Goal: Task Accomplishment & Management: Manage account settings

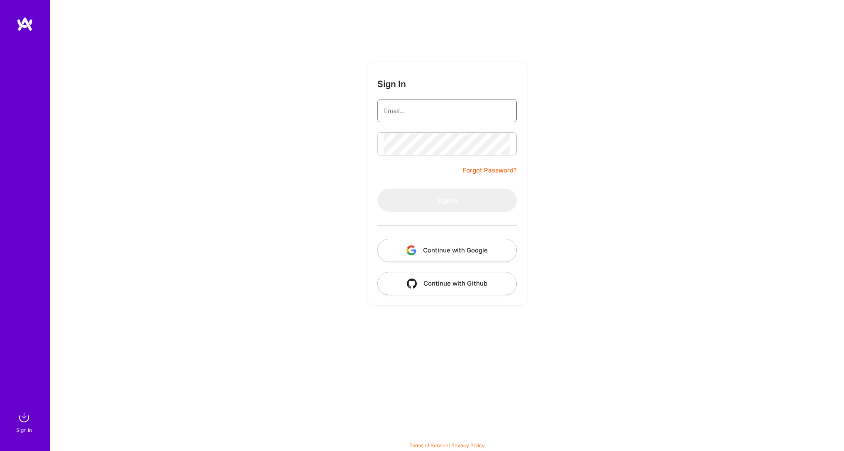
click at [428, 111] on input "email" at bounding box center [447, 110] width 126 height 21
type input "[EMAIL_ADDRESS][DOMAIN_NAME]"
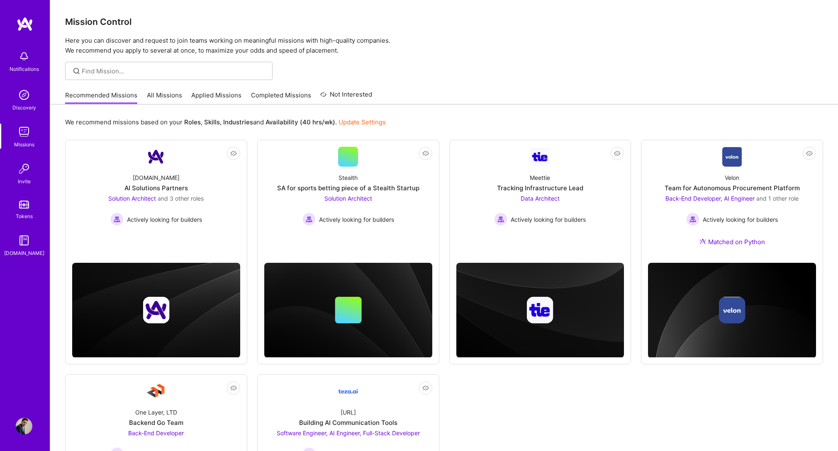
click at [27, 424] on img at bounding box center [24, 426] width 17 height 17
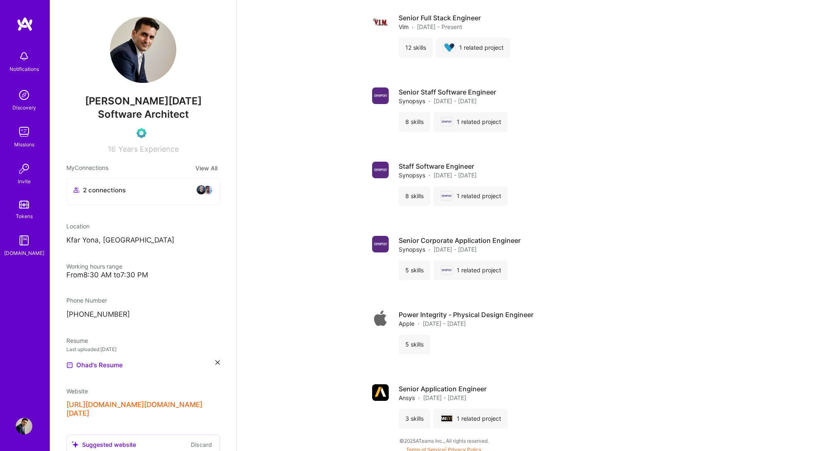
scroll to position [1193, 0]
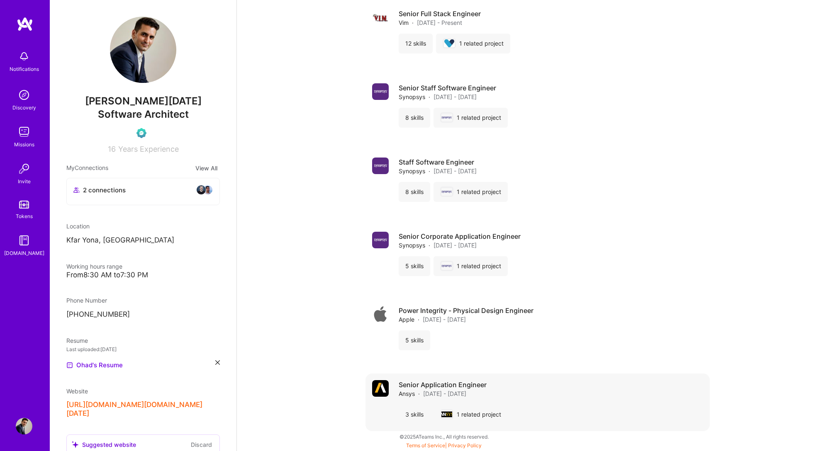
click at [427, 391] on span "[DATE] - [DATE]" at bounding box center [444, 394] width 43 height 9
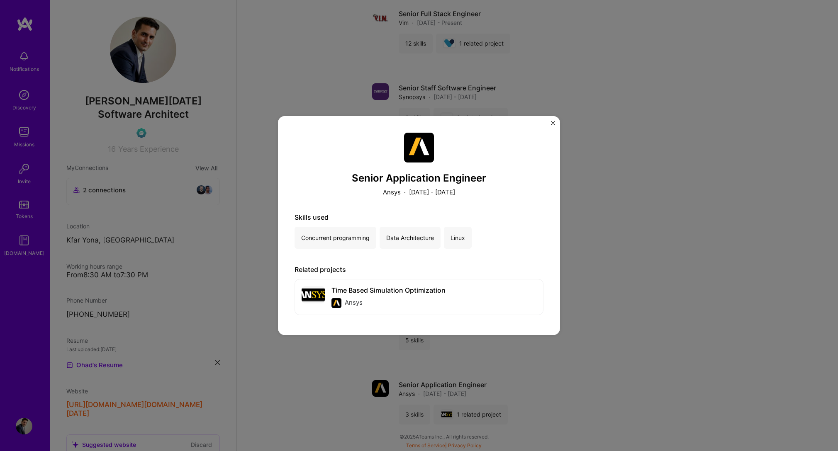
click at [551, 123] on img "Close" at bounding box center [553, 123] width 4 height 4
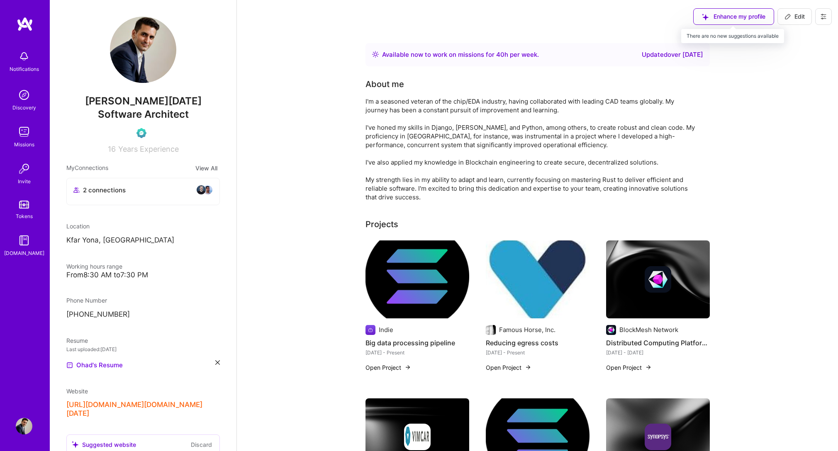
click at [760, 19] on div "Enhance my profile" at bounding box center [733, 16] width 81 height 17
click at [793, 19] on span "Edit" at bounding box center [794, 16] width 20 height 8
select select "IL"
select select "Right Now"
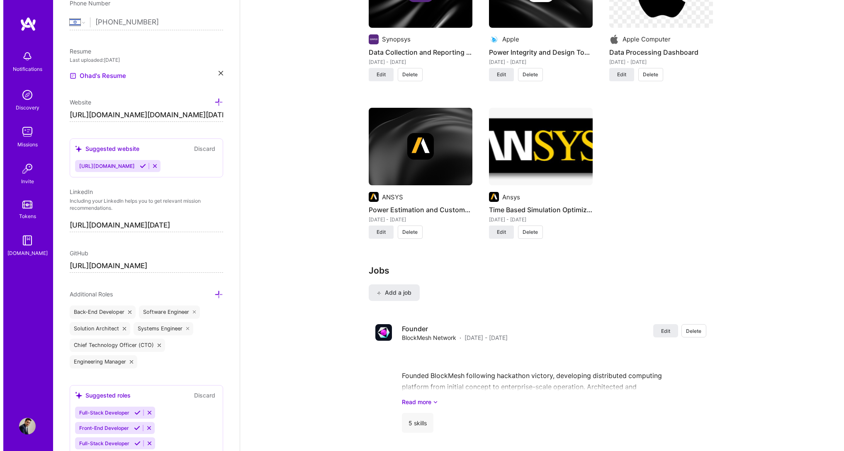
scroll to position [1583, 0]
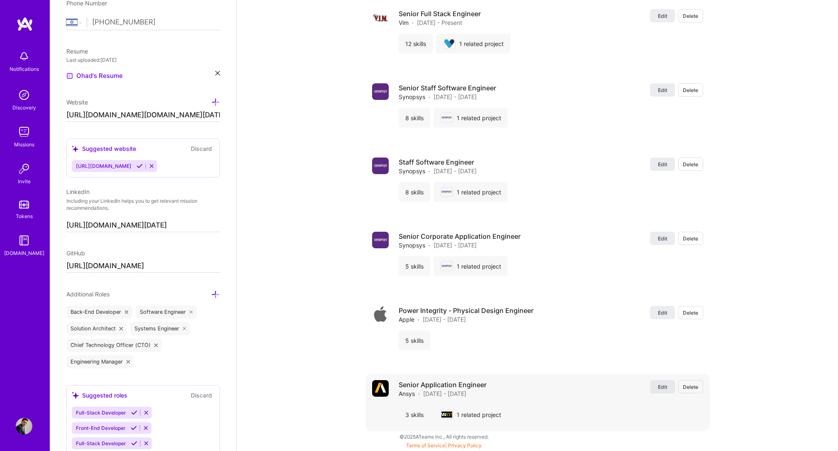
click at [662, 387] on span "Edit" at bounding box center [662, 387] width 9 height 7
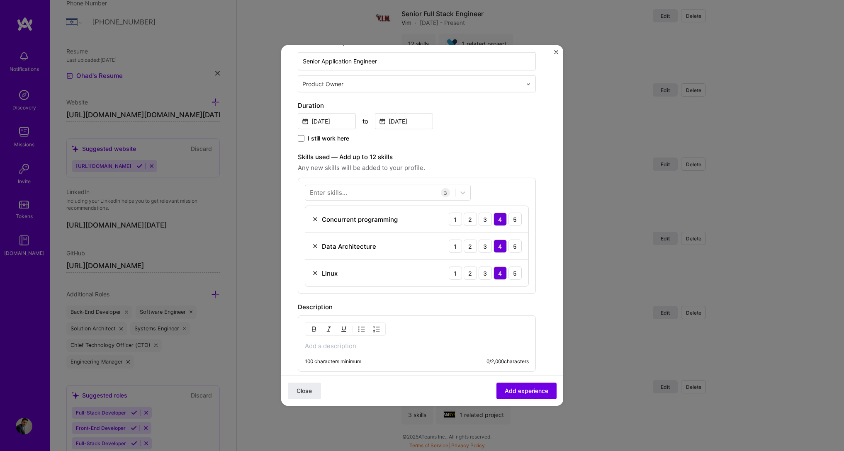
scroll to position [144, 0]
click at [394, 191] on div at bounding box center [380, 191] width 150 height 14
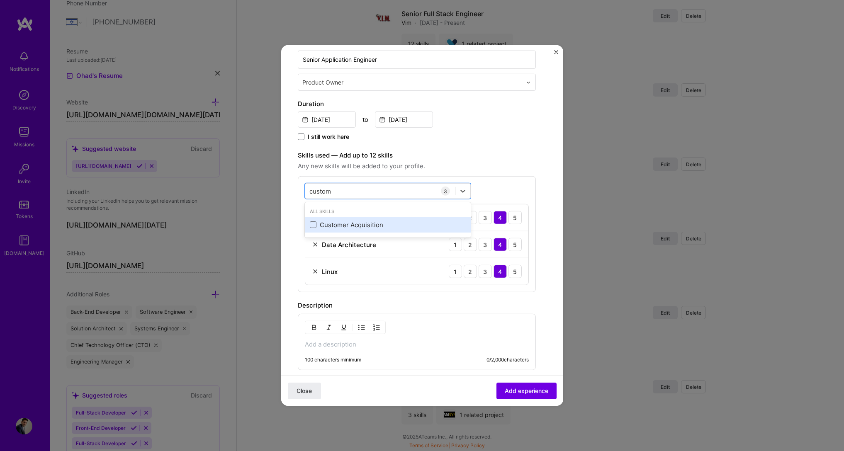
click at [370, 222] on div "Customer Acquisition" at bounding box center [388, 225] width 156 height 9
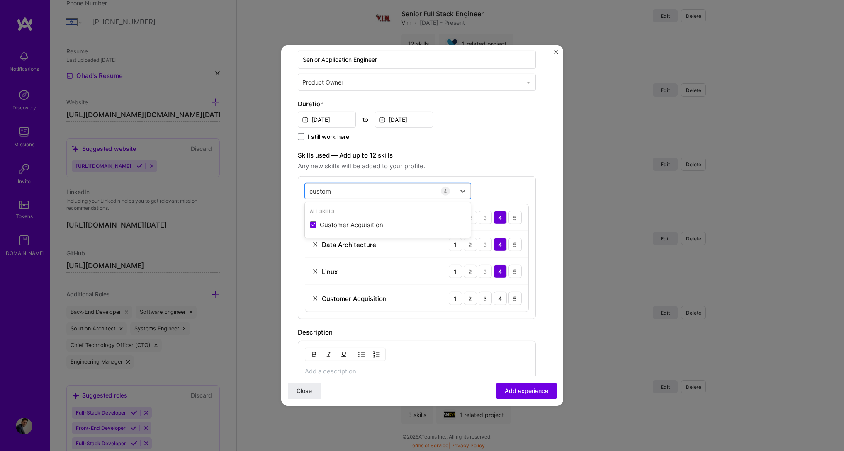
type input "custom"
click at [504, 158] on label "Skills used — Add up to 12 skills" at bounding box center [417, 156] width 238 height 10
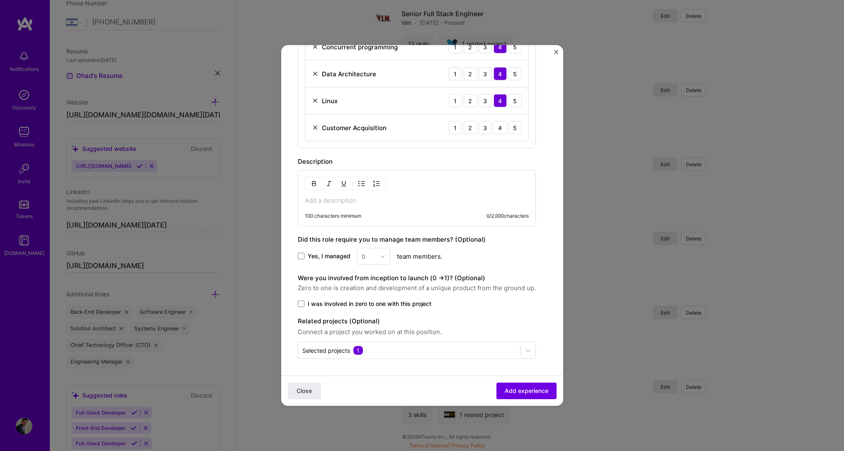
scroll to position [0, 0]
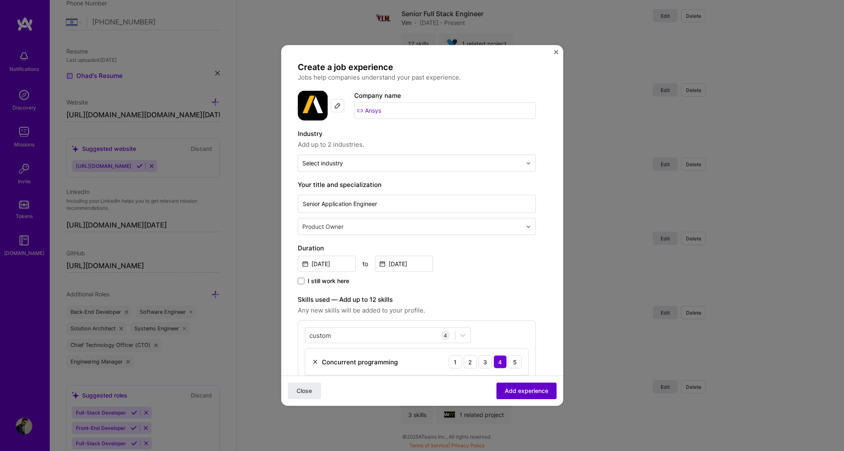
click at [521, 396] on button "Add experience" at bounding box center [527, 391] width 60 height 17
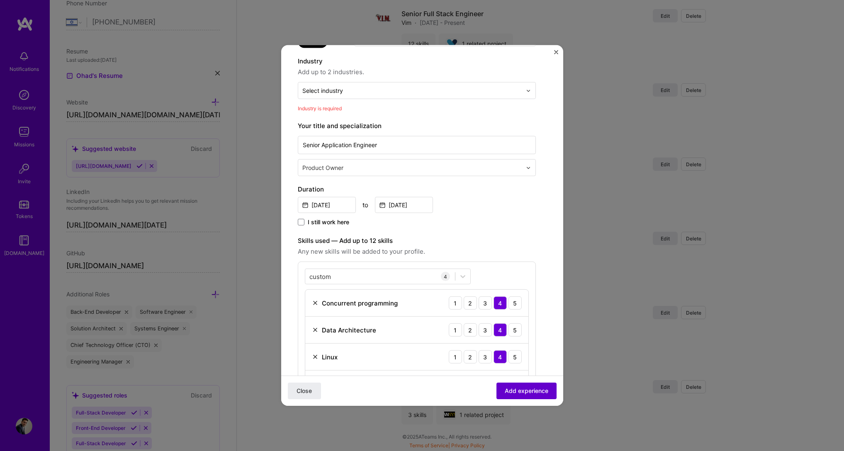
scroll to position [84, 0]
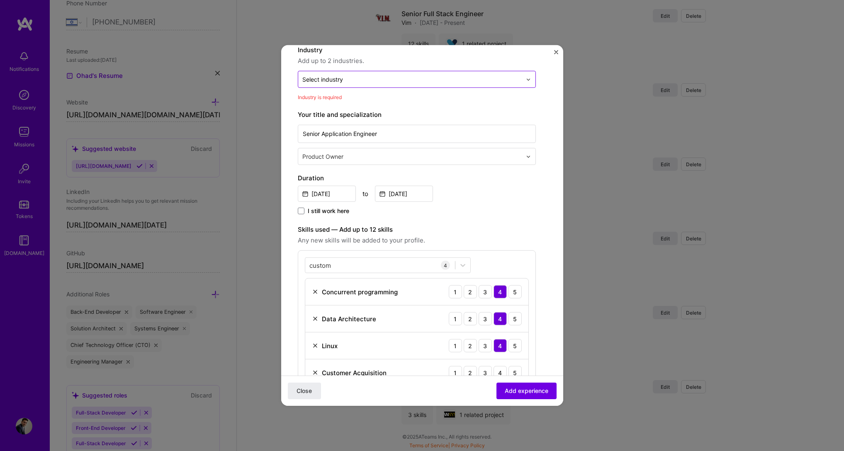
click at [346, 79] on input "text" at bounding box center [411, 79] width 219 height 9
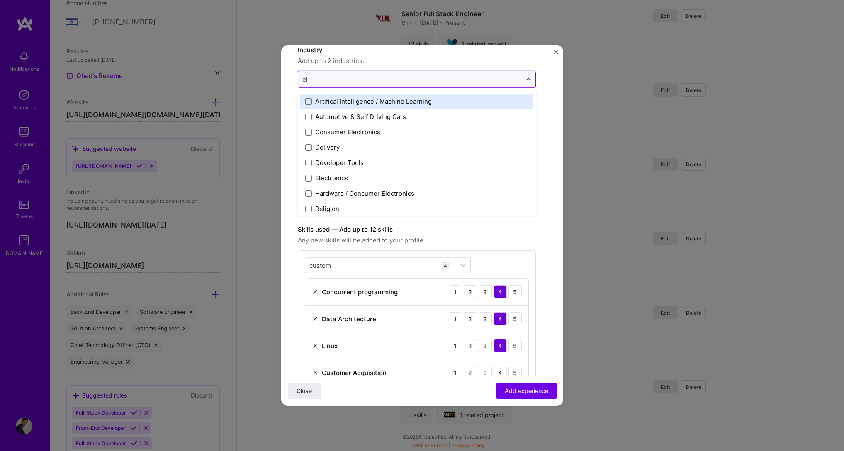
type input "ele"
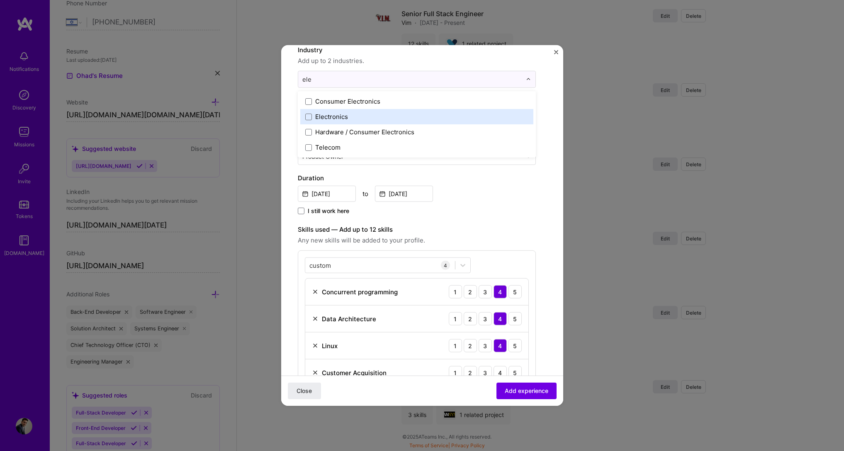
click at [345, 114] on div "Electronics" at bounding box center [331, 116] width 33 height 9
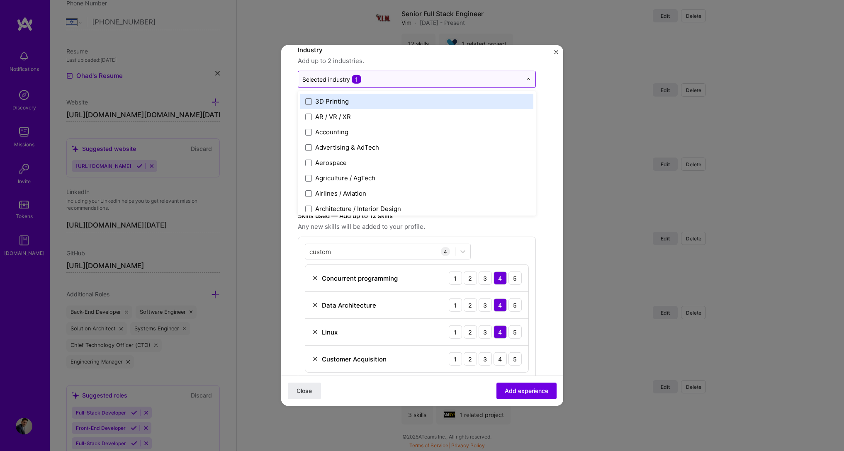
click at [372, 79] on input "text" at bounding box center [411, 79] width 219 height 9
type input "t"
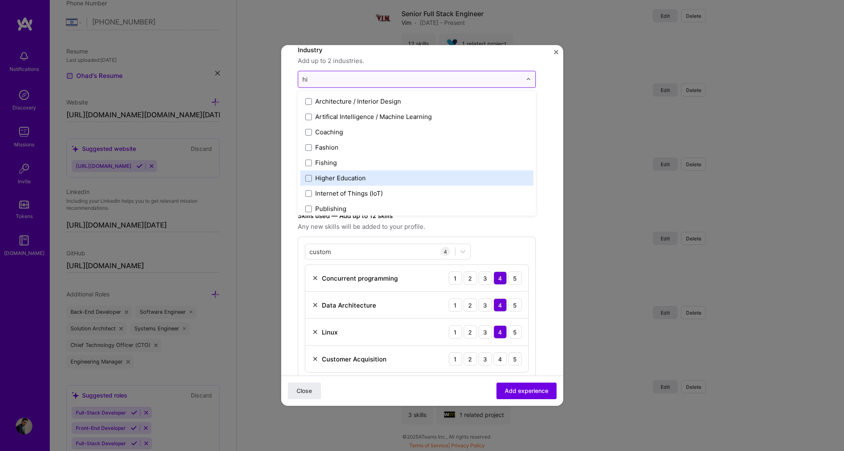
type input "h"
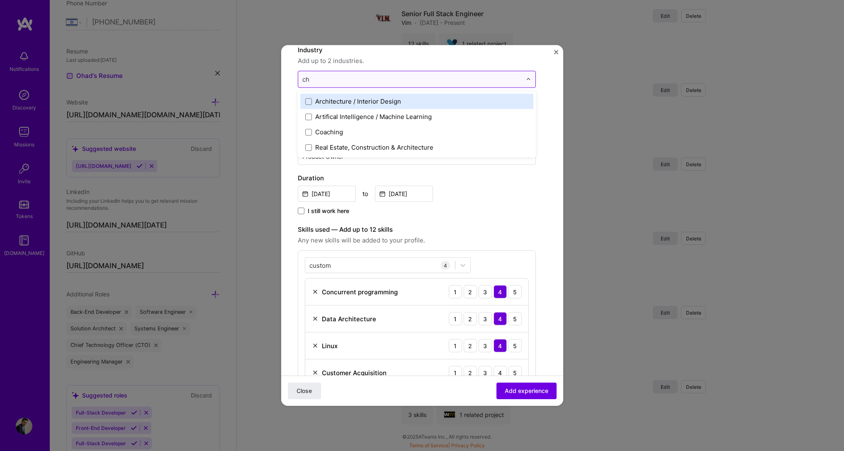
type input "c"
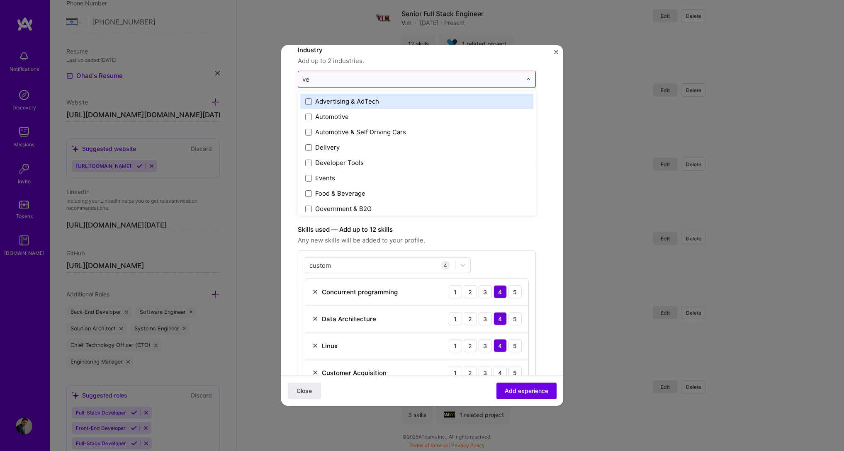
type input "v"
type input "d"
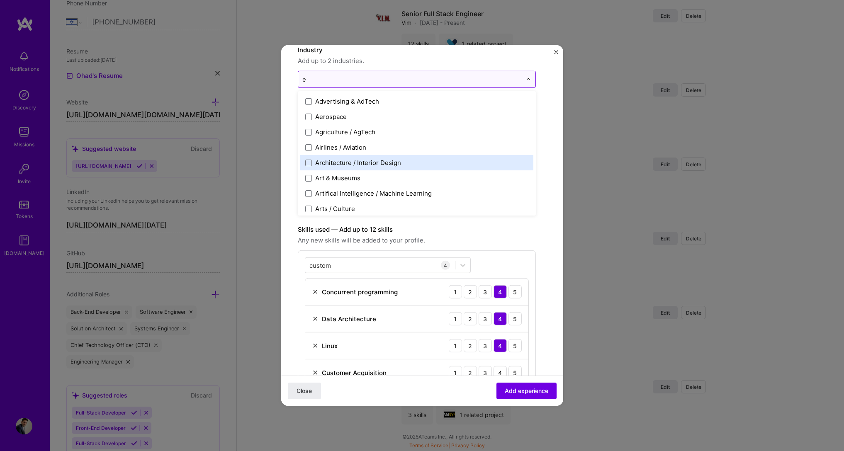
type input "el"
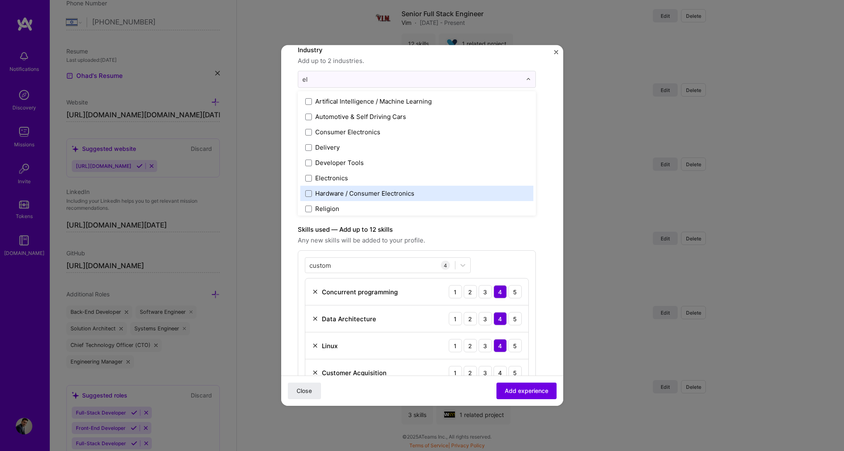
click at [370, 196] on div "Hardware / Consumer Electronics" at bounding box center [364, 193] width 99 height 9
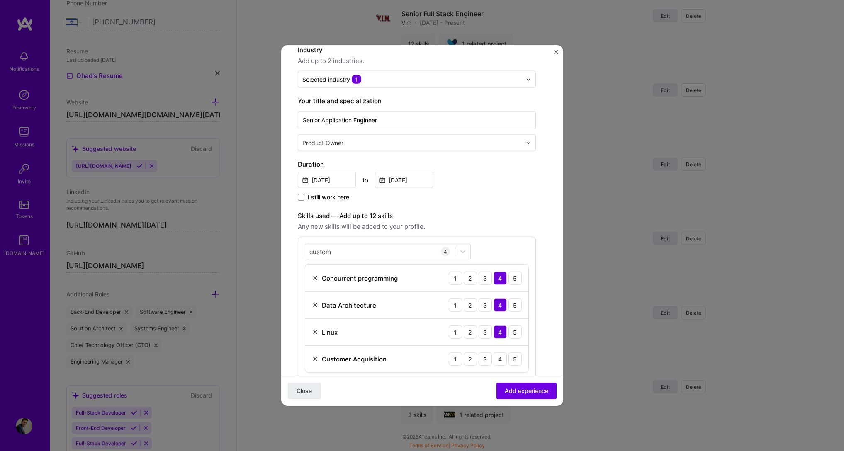
click at [543, 339] on form "Create a job experience Jobs help companies understand your past experience. Co…" at bounding box center [422, 314] width 282 height 673
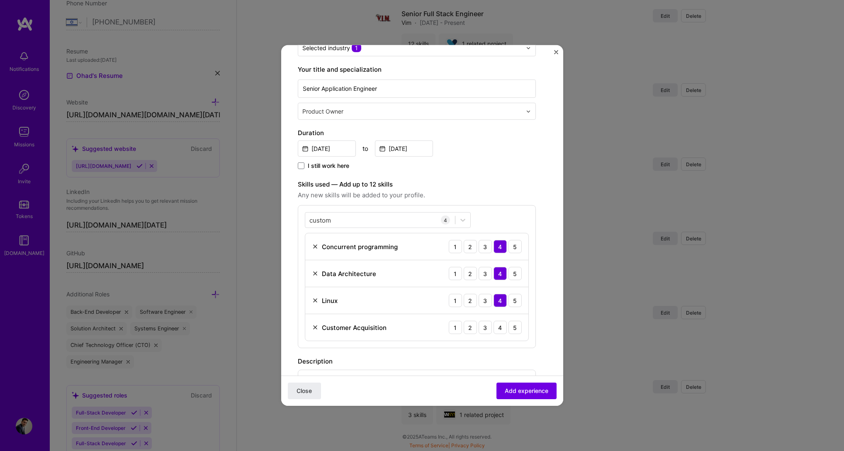
scroll to position [124, 0]
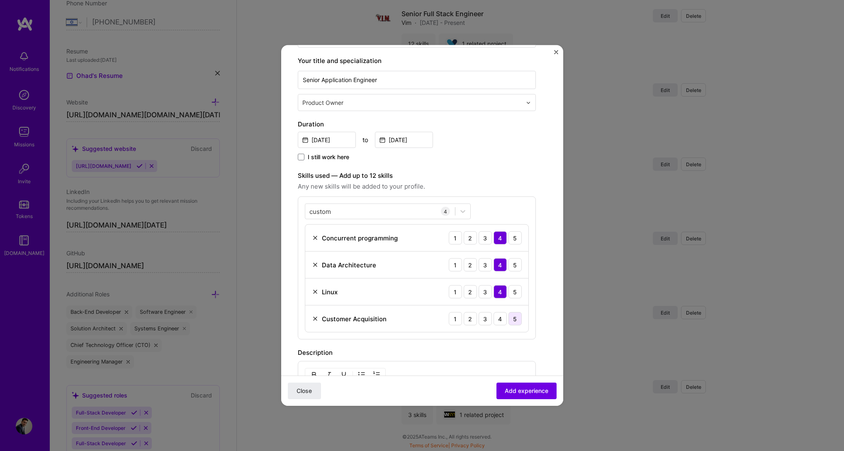
click at [511, 319] on div "5" at bounding box center [515, 318] width 13 height 13
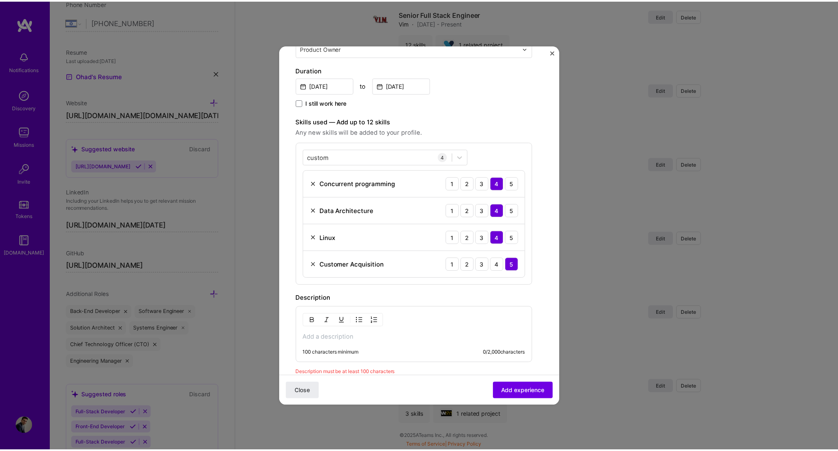
scroll to position [185, 0]
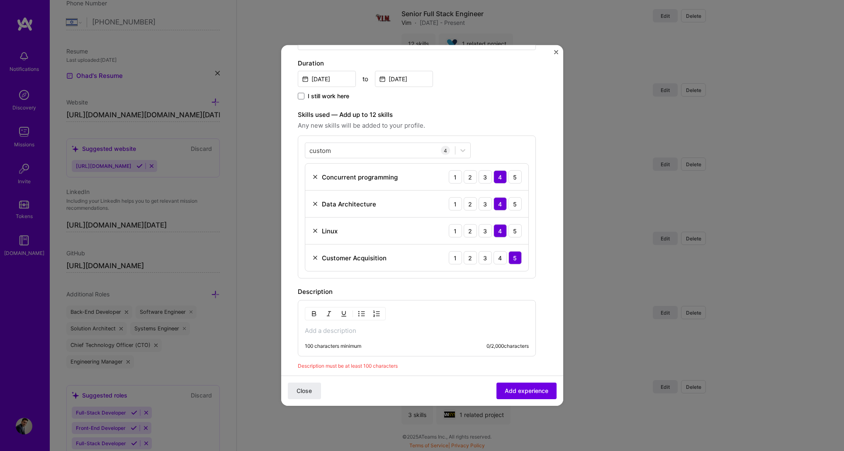
click at [396, 333] on p at bounding box center [417, 331] width 224 height 8
click at [312, 398] on button "Close" at bounding box center [304, 391] width 33 height 17
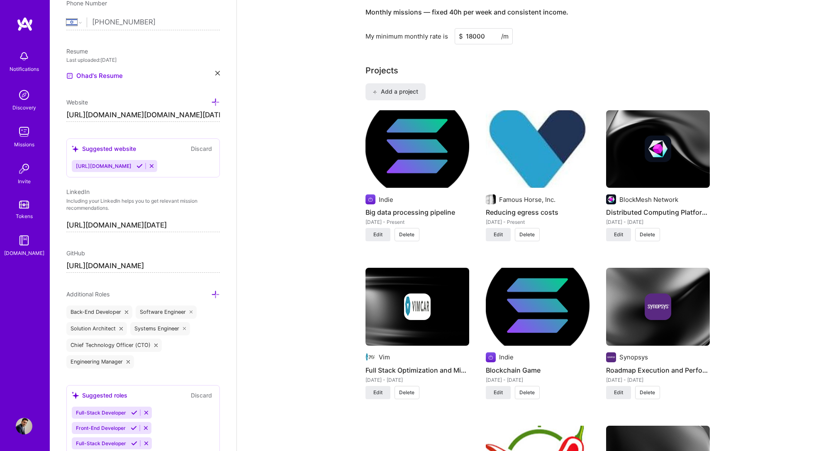
scroll to position [0, 0]
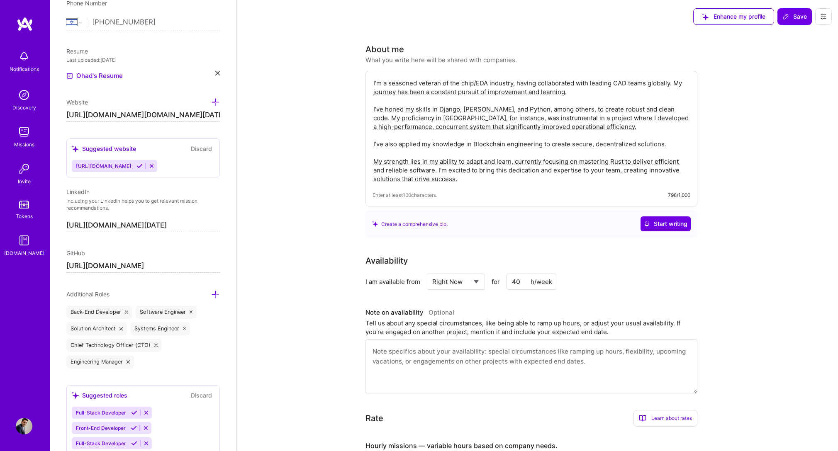
click at [27, 132] on img at bounding box center [24, 132] width 17 height 17
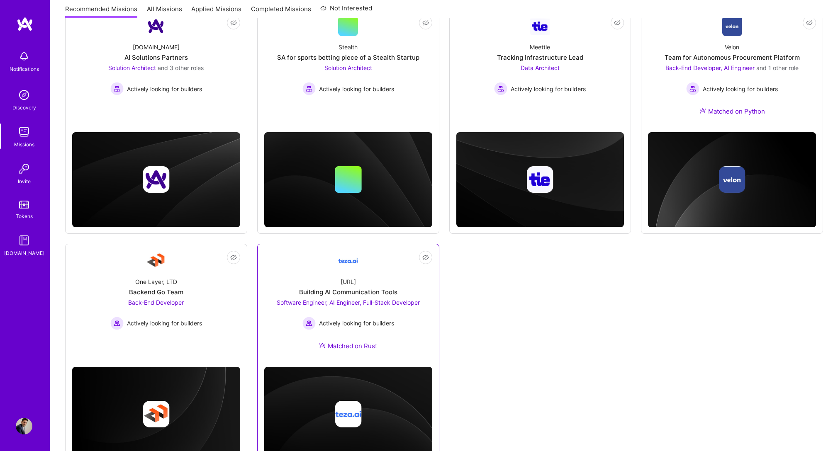
scroll to position [168, 0]
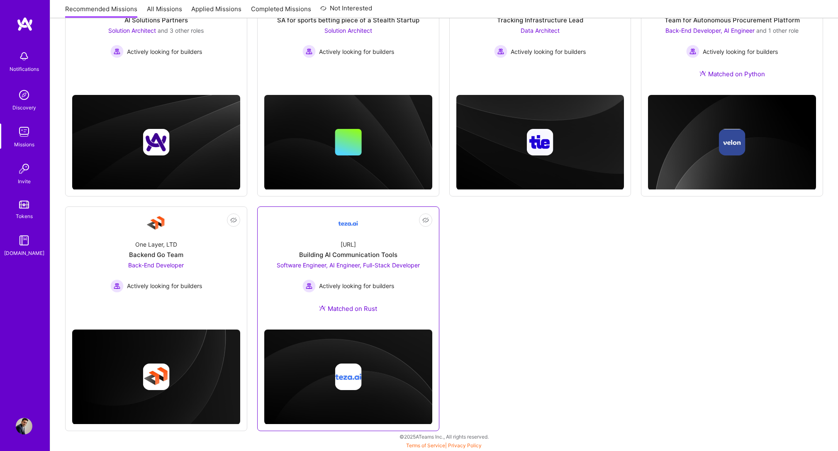
click at [407, 292] on div "Actively looking for builders" at bounding box center [348, 286] width 143 height 13
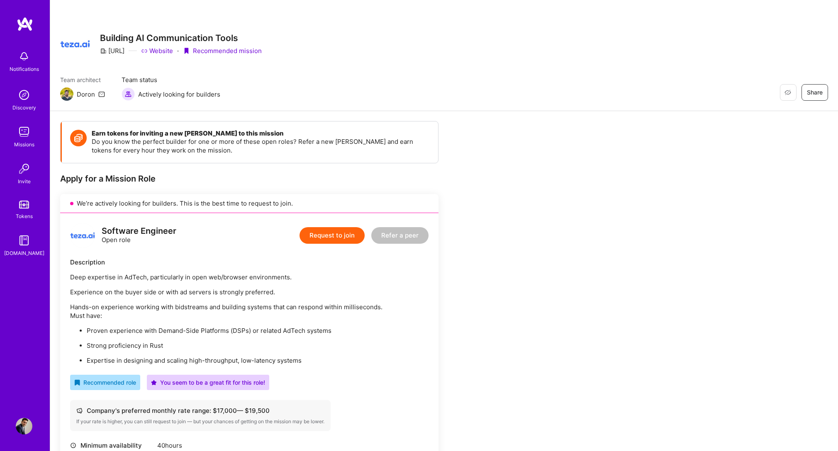
click at [26, 98] on img at bounding box center [24, 95] width 17 height 17
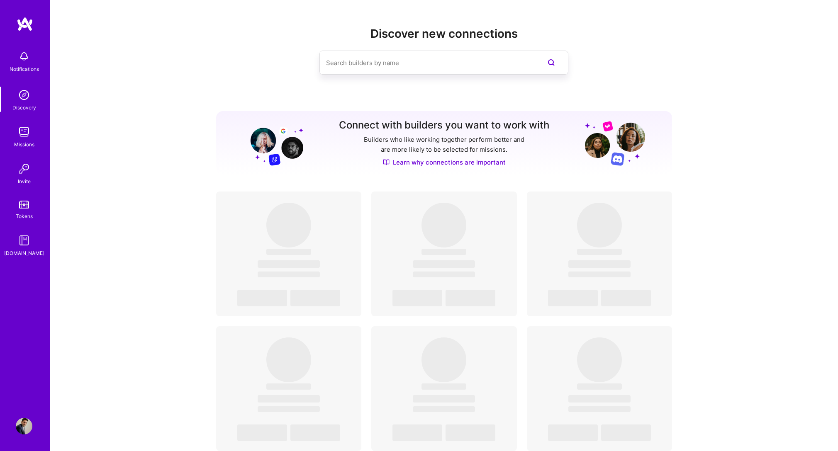
click at [27, 52] on img at bounding box center [24, 56] width 17 height 17
click at [25, 29] on img at bounding box center [25, 24] width 17 height 15
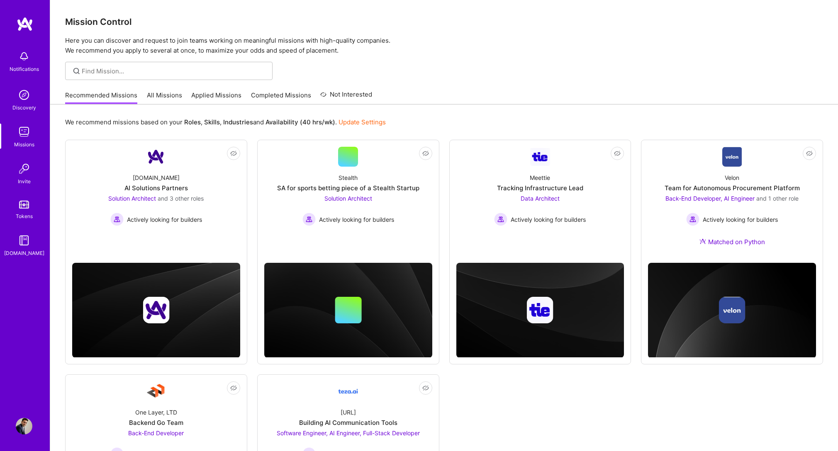
click at [30, 422] on img at bounding box center [24, 426] width 17 height 17
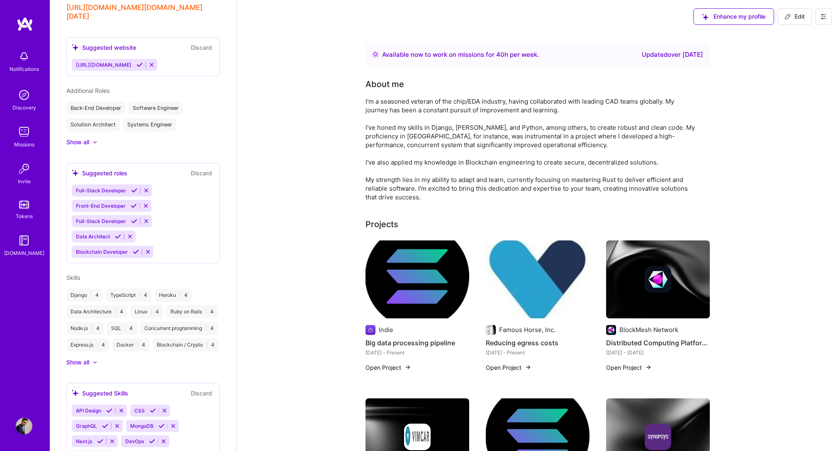
scroll to position [575, 0]
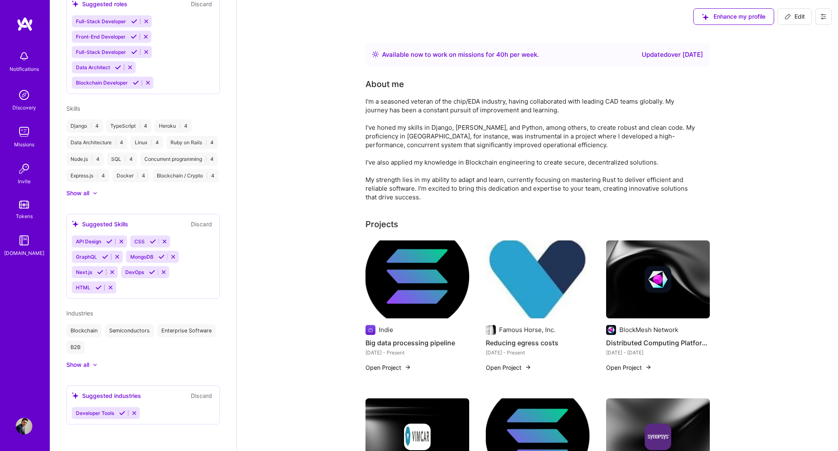
click at [23, 131] on img at bounding box center [24, 132] width 17 height 17
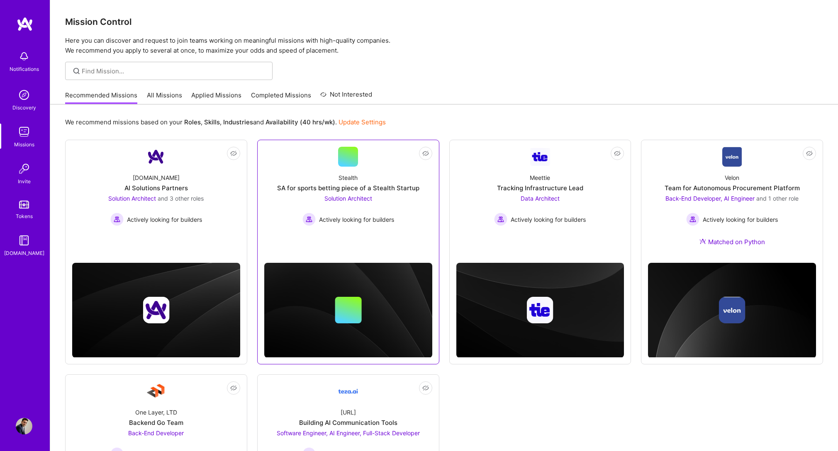
scroll to position [168, 0]
